Goal: Complete application form

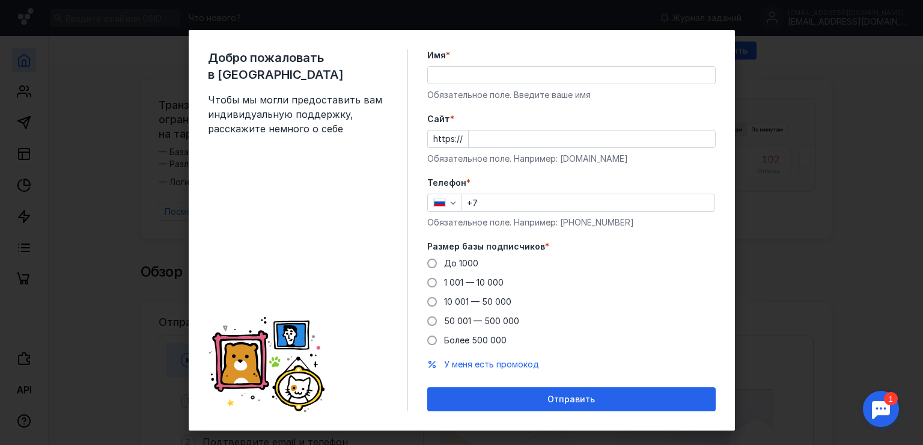
click at [461, 80] on input "Имя *" at bounding box center [571, 75] width 287 height 17
type input "K"
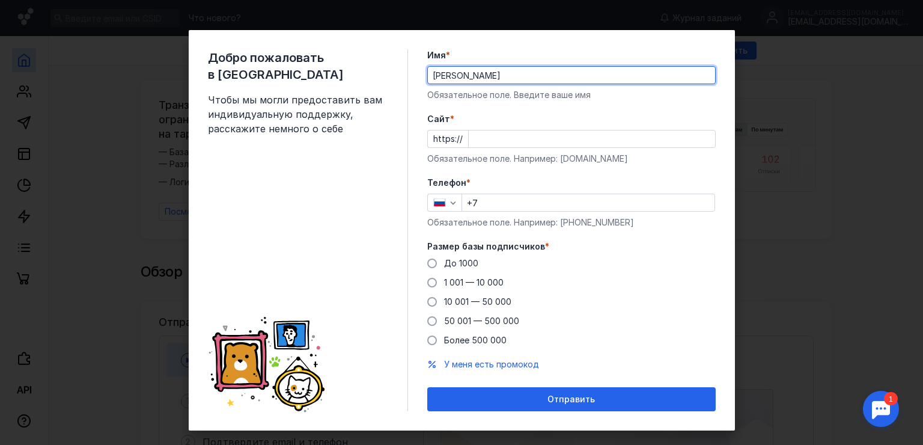
type input "[PERSON_NAME]"
click at [482, 142] on input "Cайт *" at bounding box center [592, 138] width 246 height 17
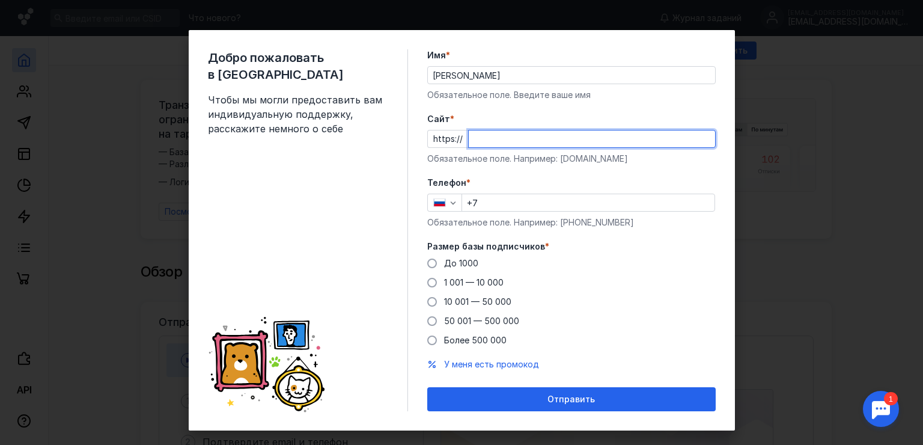
click at [433, 256] on div "Размер базы подписчиков * До [DATE] 1 001 — 10 000 10 001 — 50 000 50 001 — 500…" at bounding box center [571, 293] width 288 height 106
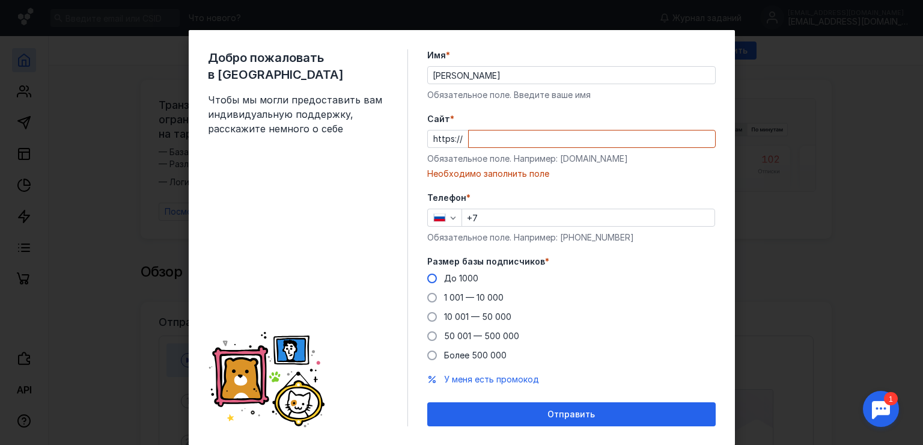
click at [436, 276] on label "До 1000" at bounding box center [452, 278] width 51 height 12
click at [0, 0] on input "До 1000" at bounding box center [0, 0] width 0 height 0
click at [492, 220] on input "+7" at bounding box center [588, 217] width 252 height 17
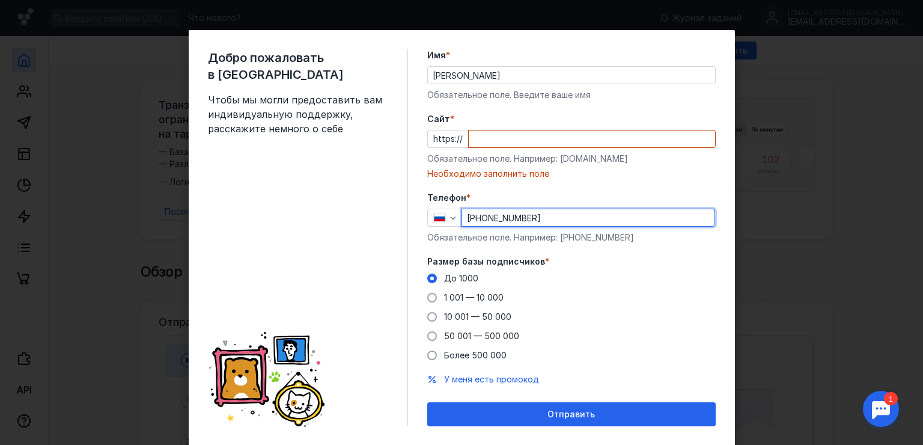
type input "[PHONE_NUMBER]"
click at [509, 148] on div "Cайт * https:// Обязательное поле. Например: [DOMAIN_NAME] Необходимо заполнить…" at bounding box center [571, 146] width 288 height 67
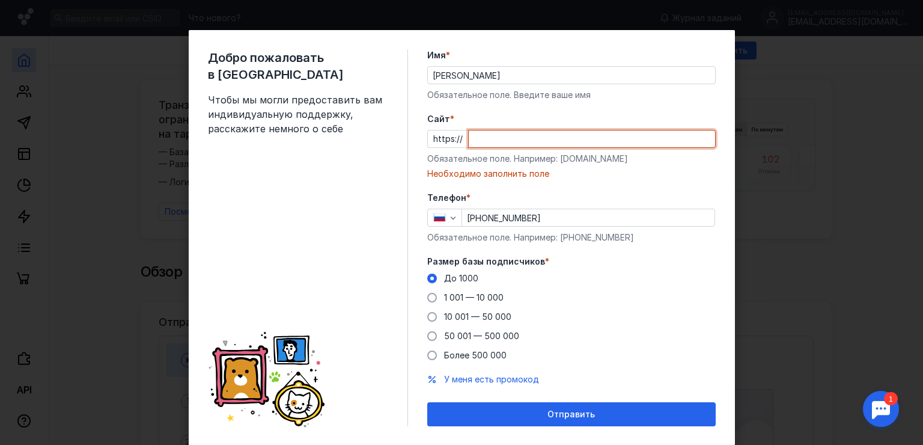
click at [518, 144] on input "Cайт *" at bounding box center [592, 138] width 246 height 17
paste input "[DOMAIN_NAME][URL]"
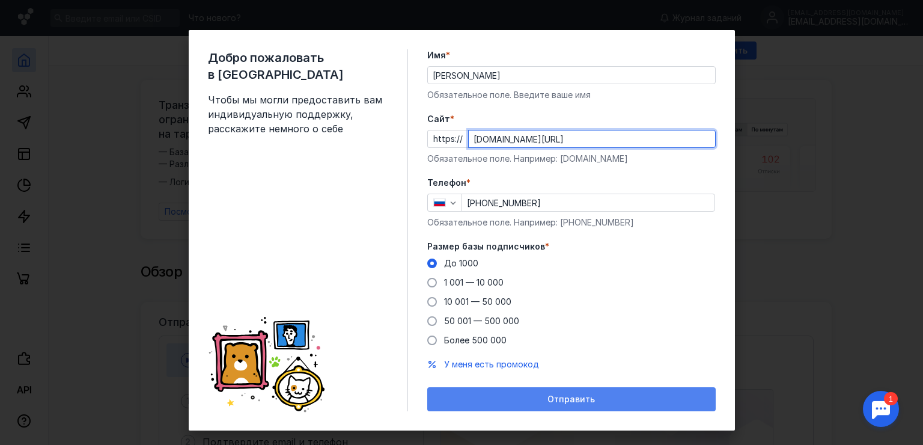
type input "[DOMAIN_NAME][URL]"
click at [481, 393] on div "Отправить" at bounding box center [571, 399] width 288 height 24
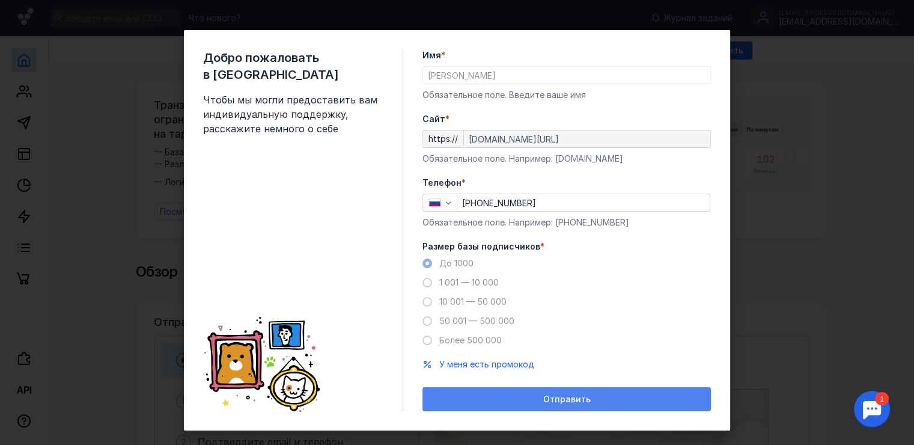
scroll to position [16, 0]
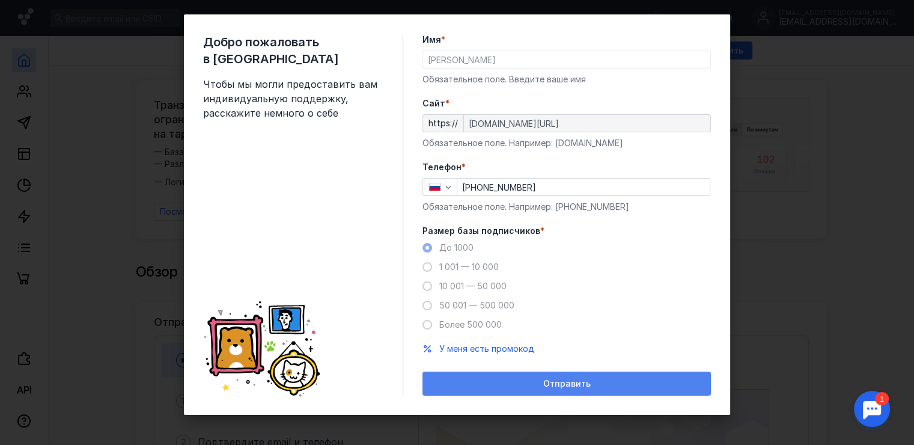
click at [526, 380] on div "Отправить" at bounding box center [566, 383] width 276 height 10
click at [527, 381] on div "Отправить" at bounding box center [566, 383] width 276 height 10
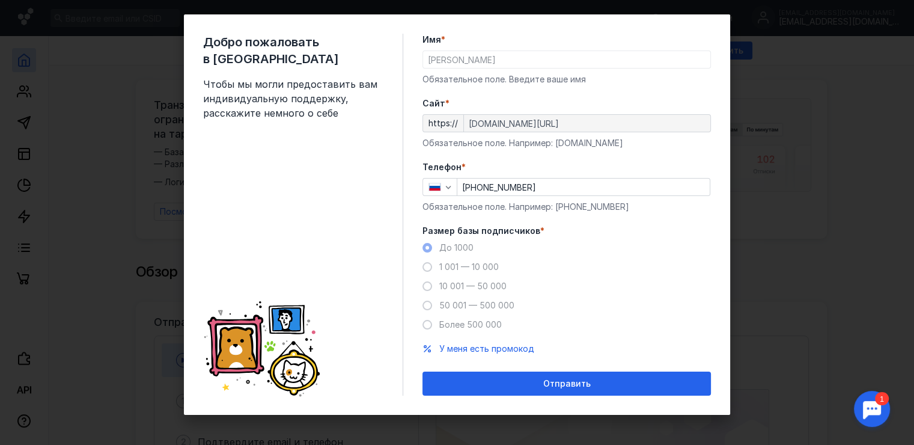
click at [745, 132] on div "Добро пожаловать в Sendsay Чтобы мы могли предоставить вам индивидуальную подде…" at bounding box center [457, 222] width 914 height 445
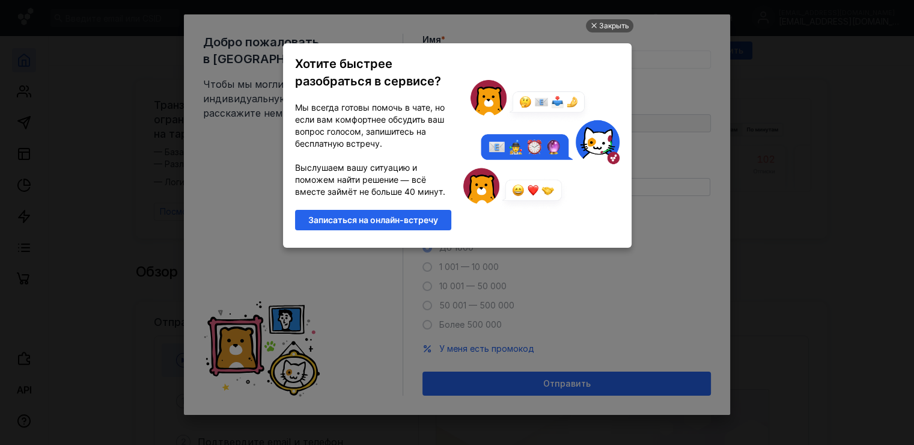
scroll to position [0, 0]
click at [618, 26] on div "Закрыть" at bounding box center [614, 25] width 30 height 13
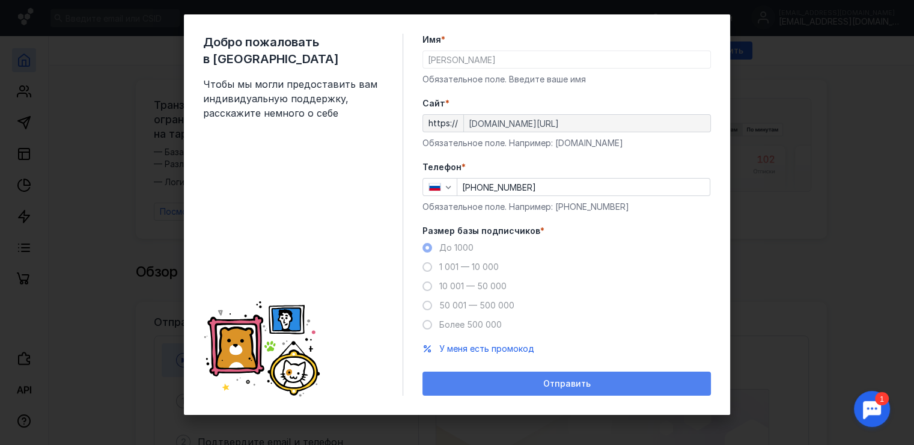
click at [442, 392] on div "Отправить" at bounding box center [566, 383] width 288 height 24
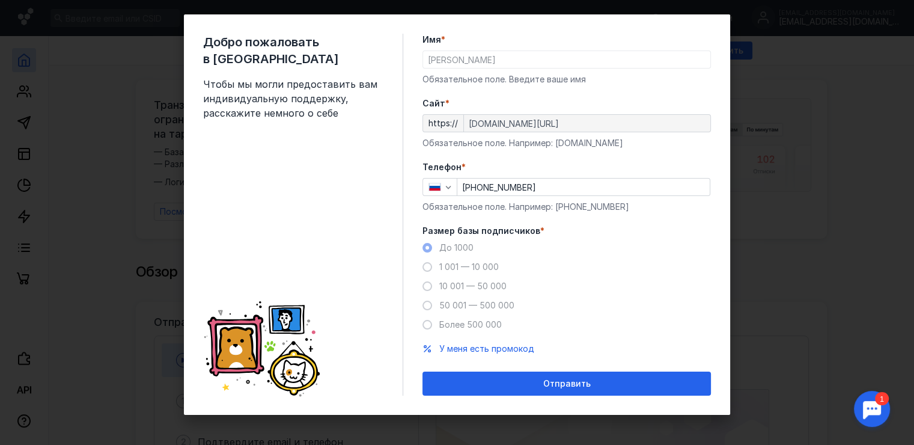
click at [785, 252] on div "Добро пожаловать в Sendsay Чтобы мы могли предоставить вам индивидуальную подде…" at bounding box center [457, 222] width 914 height 445
